Goal: Task Accomplishment & Management: Manage account settings

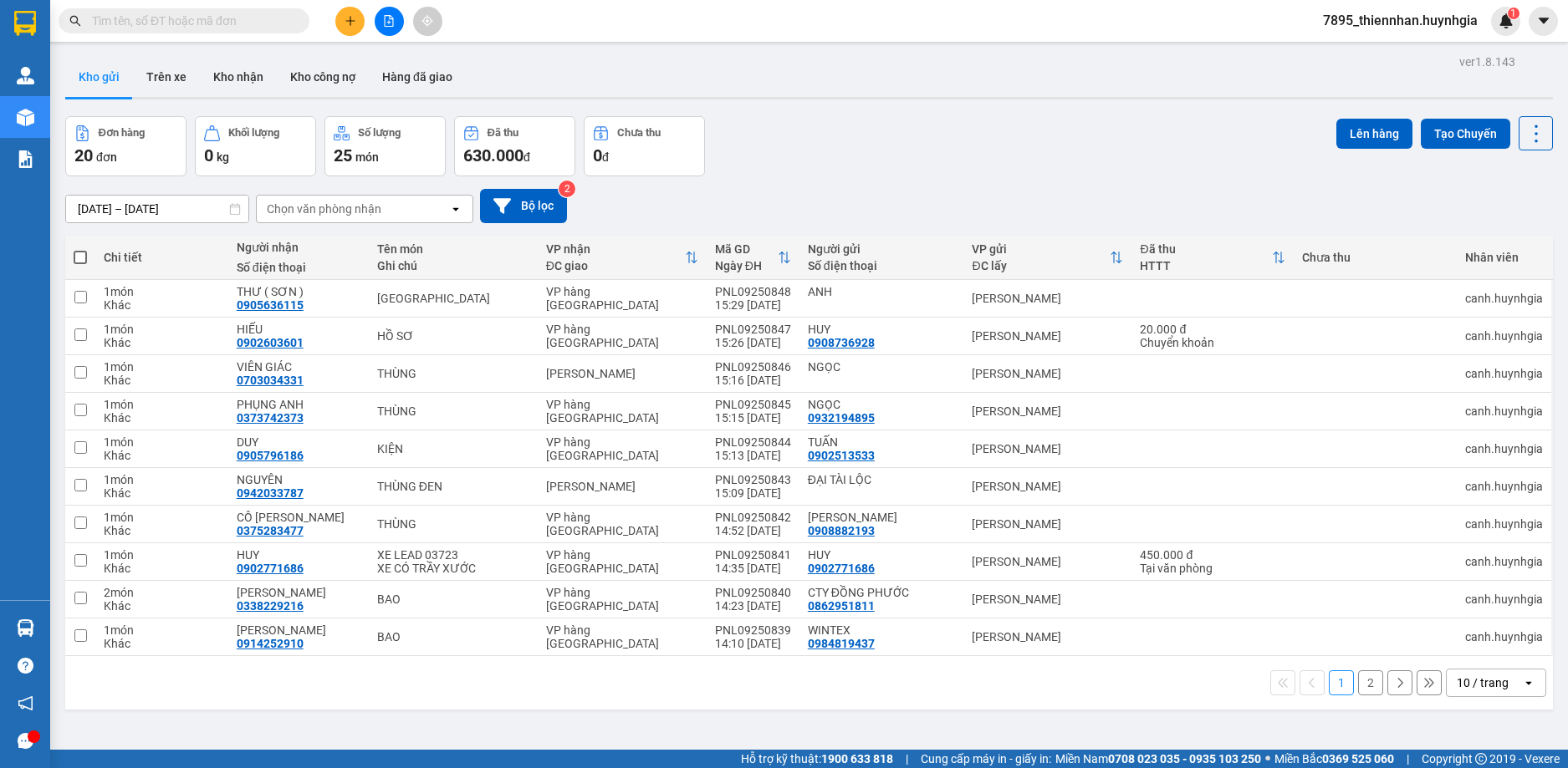
click at [1444, 15] on span "7895_thiennhan.huynhgia" at bounding box center [1400, 20] width 181 height 21
click at [1336, 56] on span "Đăng xuất" at bounding box center [1408, 52] width 146 height 19
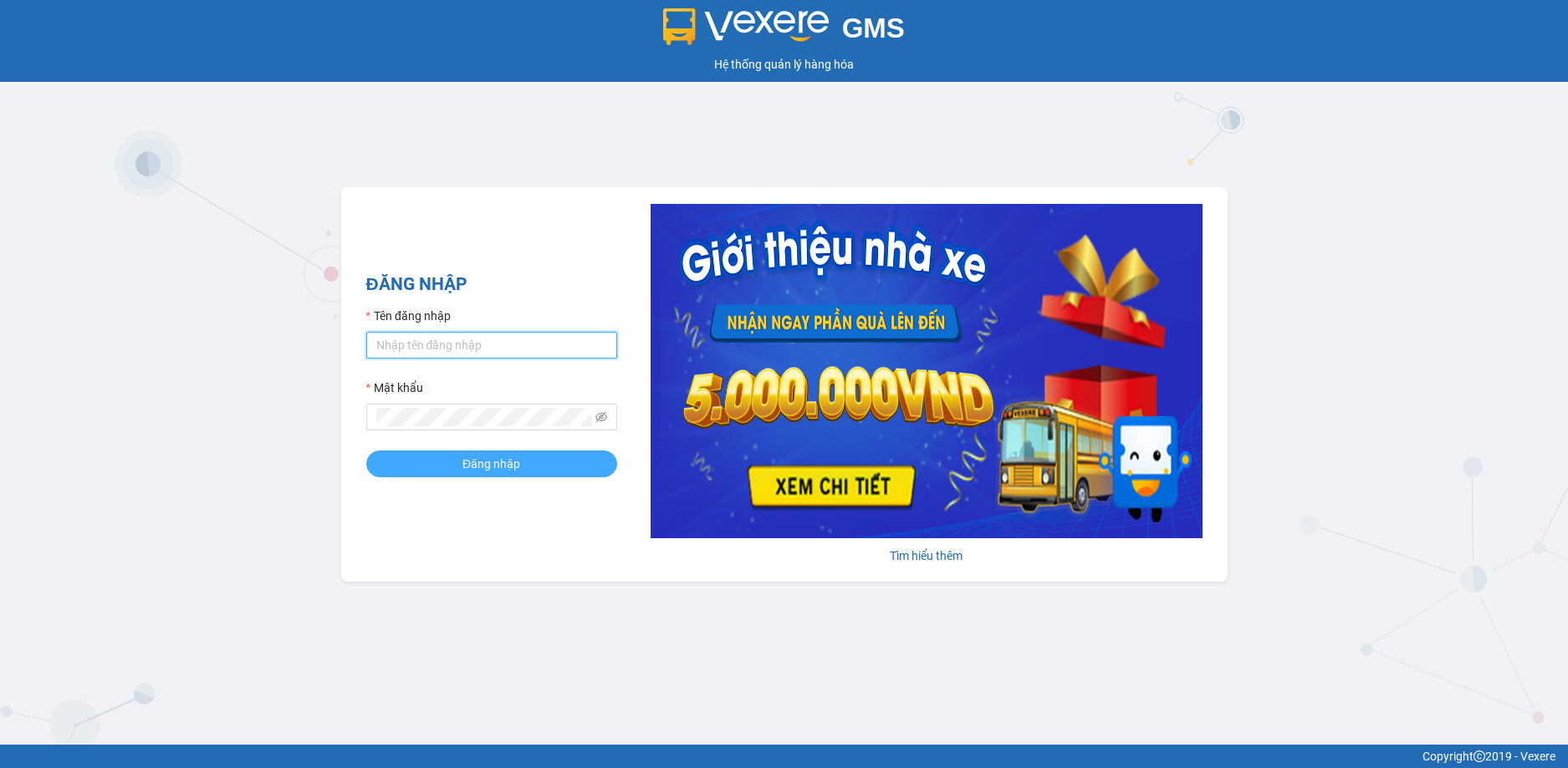
type input "thiennhan.huynhgia"
click at [465, 472] on span "Đăng nhập" at bounding box center [491, 463] width 57 height 19
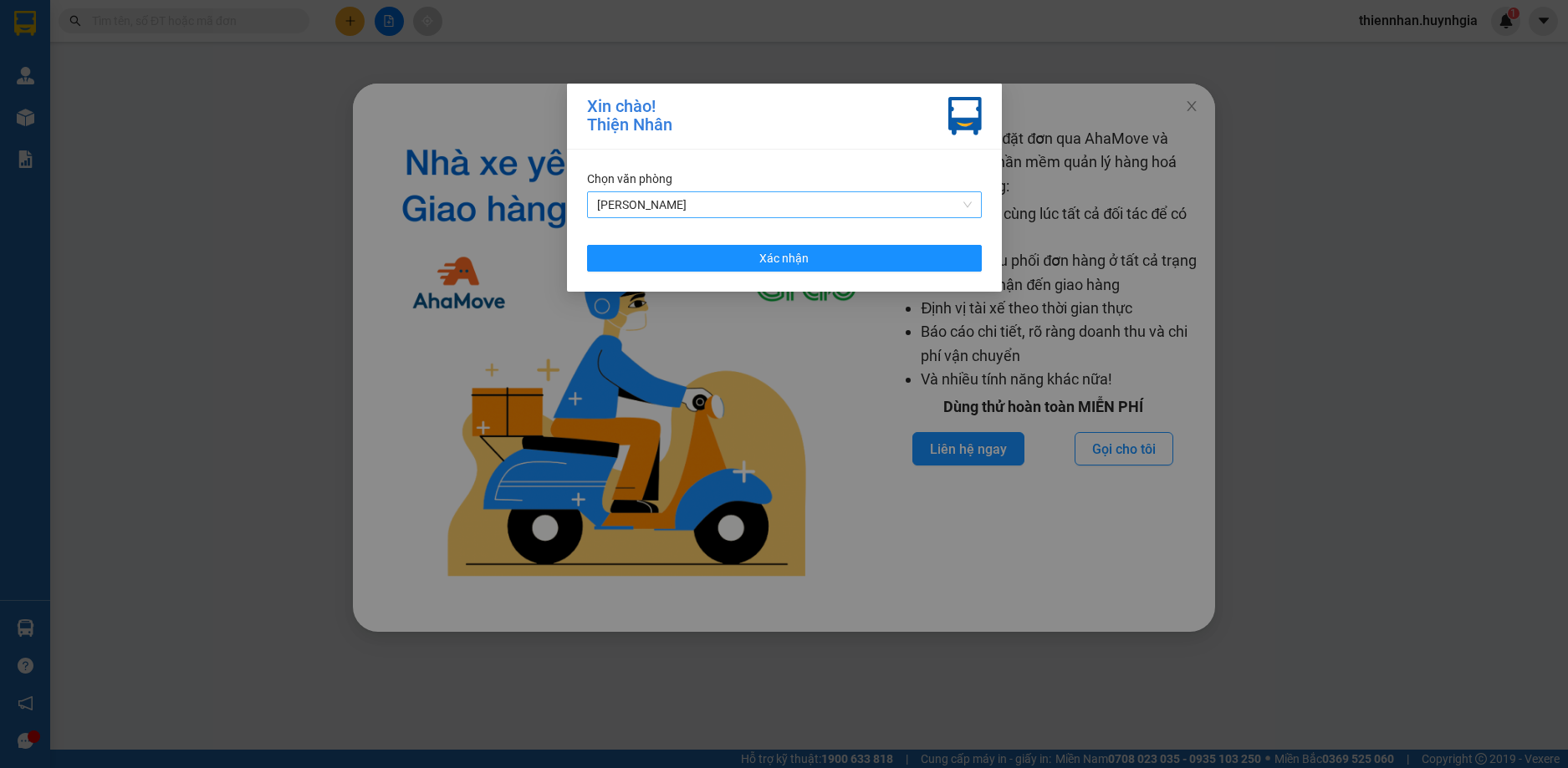
click at [716, 195] on span "[PERSON_NAME]" at bounding box center [784, 205] width 375 height 25
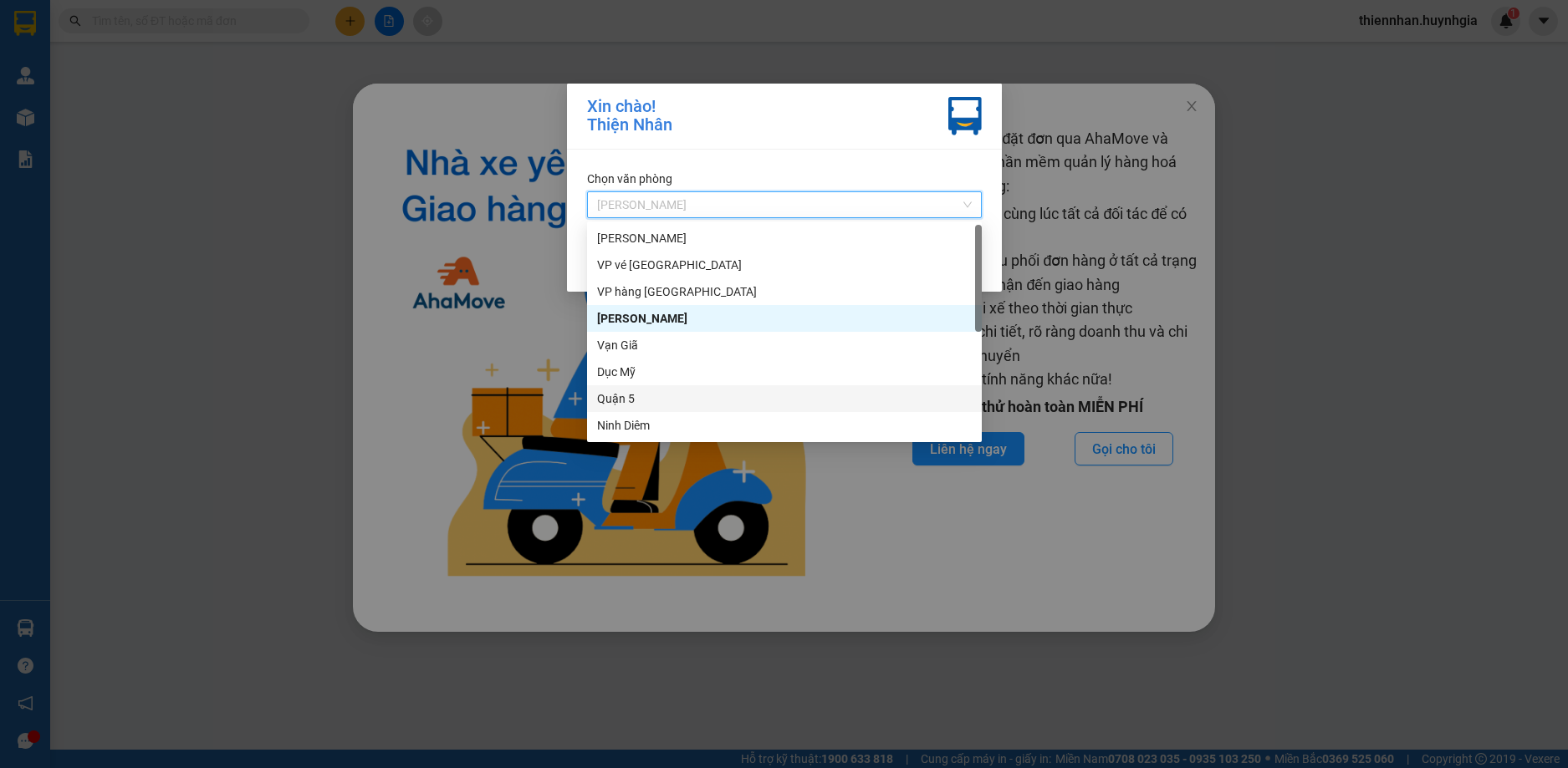
click at [632, 403] on div "Quận 5" at bounding box center [784, 399] width 375 height 19
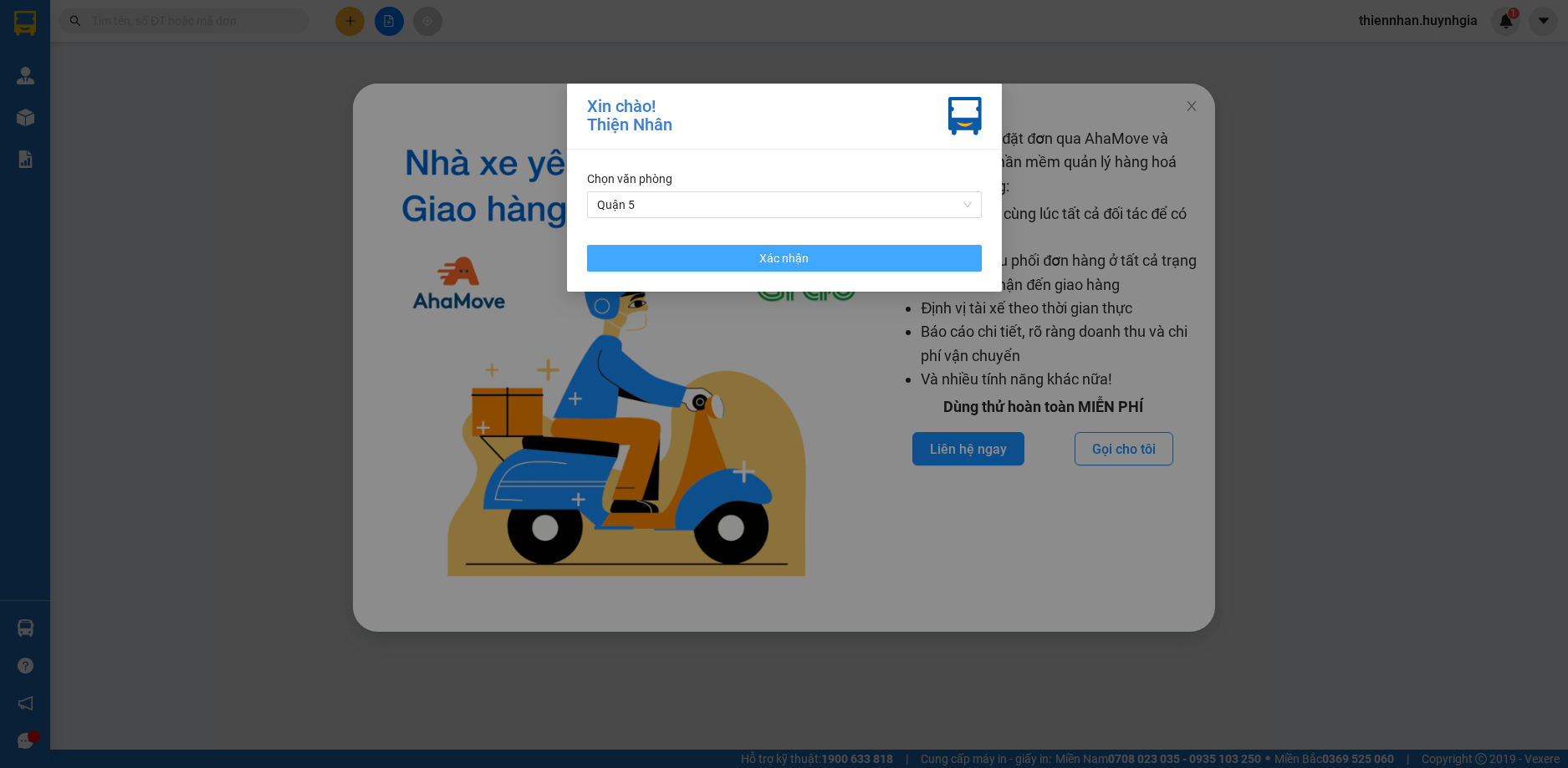
click at [828, 262] on button "Xác nhận" at bounding box center [784, 258] width 394 height 27
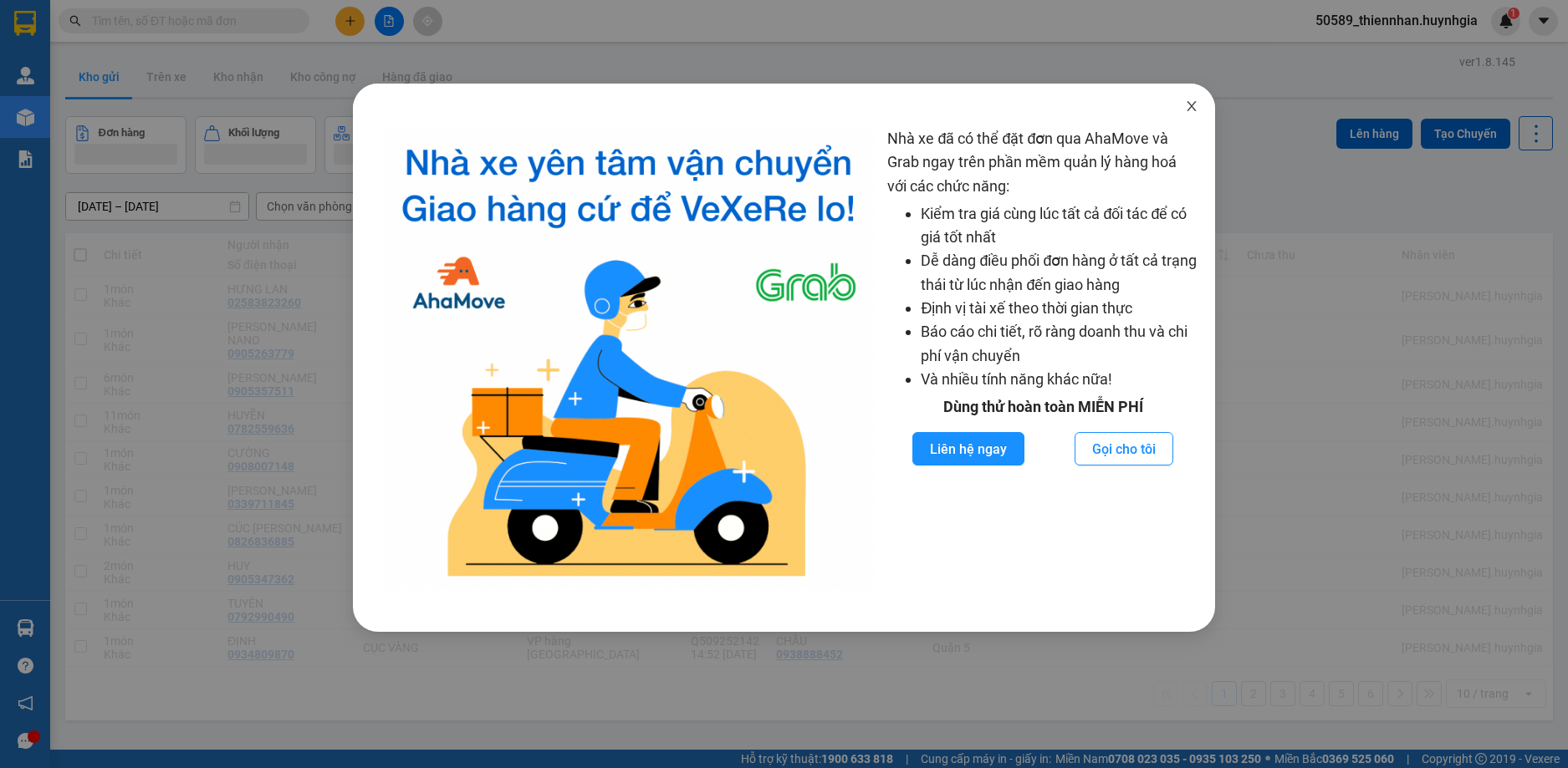
click at [1195, 99] on span "Close" at bounding box center [1191, 107] width 47 height 47
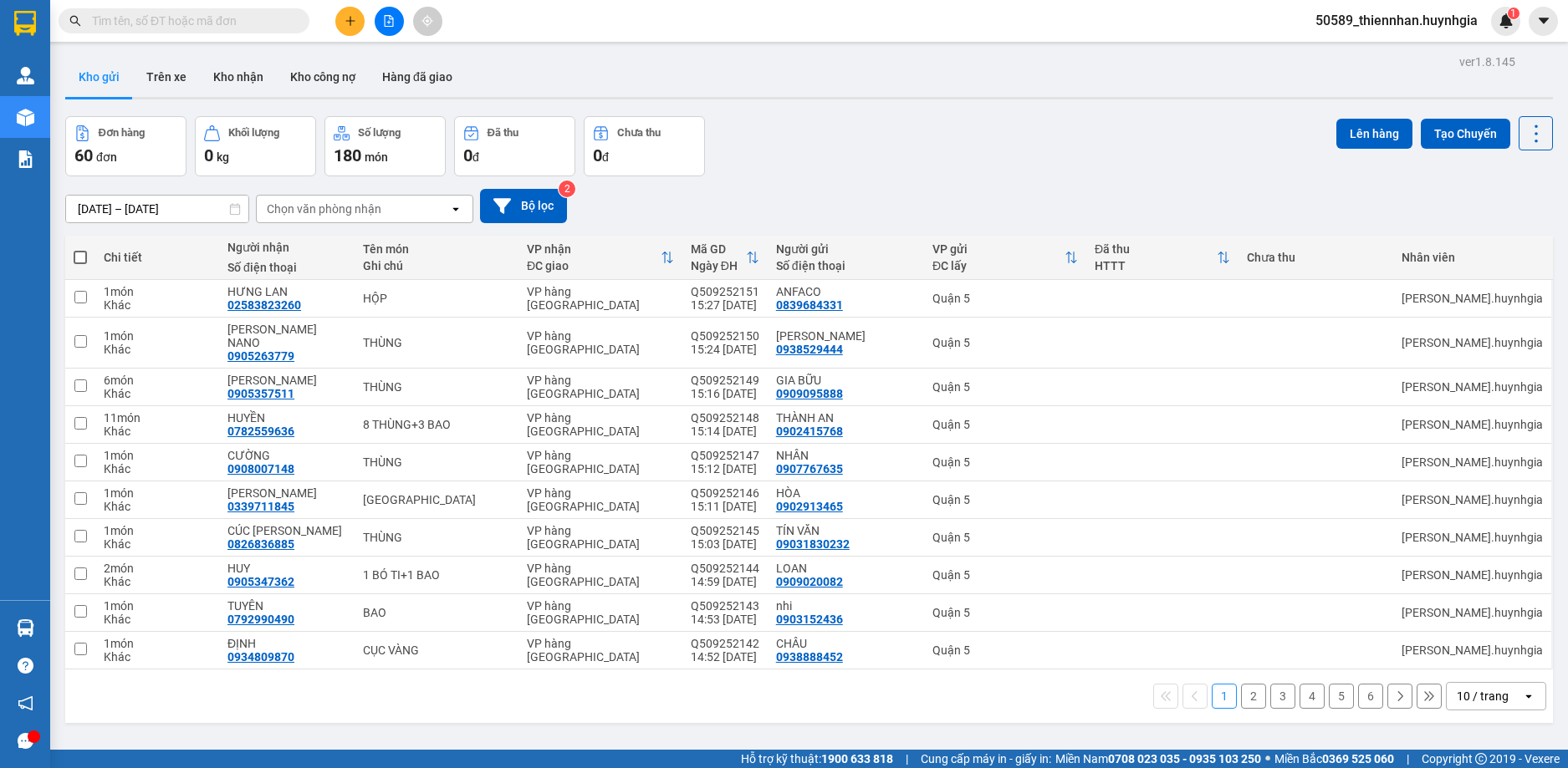
click at [1522, 690] on icon "open" at bounding box center [1529, 696] width 13 height 13
click at [1483, 654] on div "100 / trang" at bounding box center [1483, 646] width 100 height 30
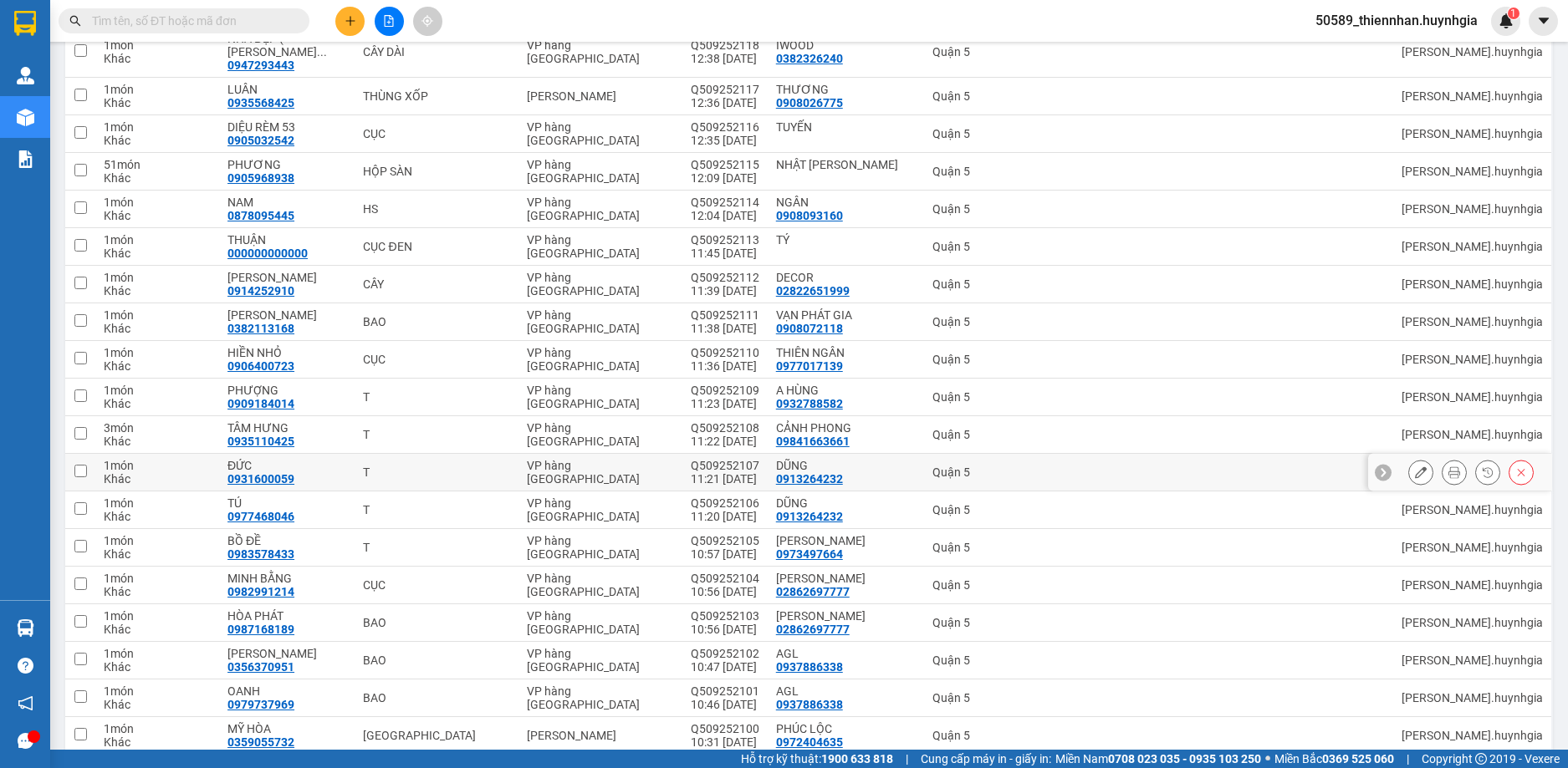
scroll to position [1438, 0]
